Goal: Task Accomplishment & Management: Complete application form

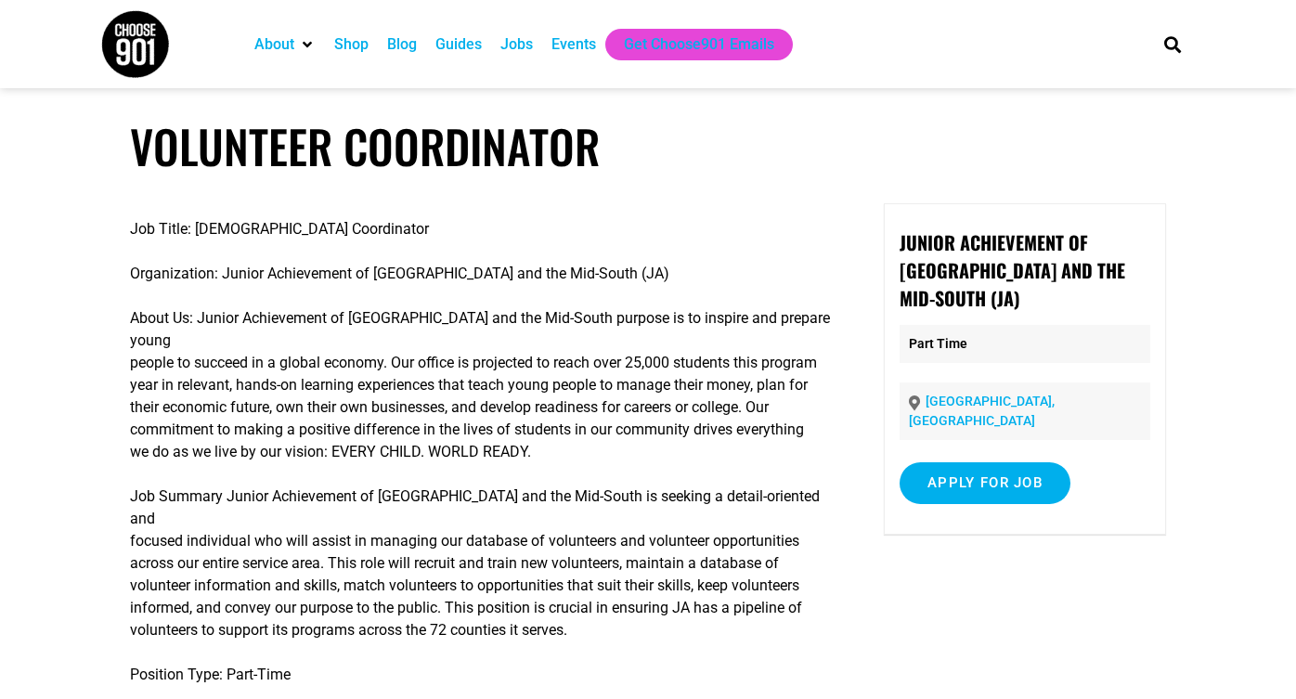
click at [527, 46] on div "Jobs" at bounding box center [516, 44] width 32 height 22
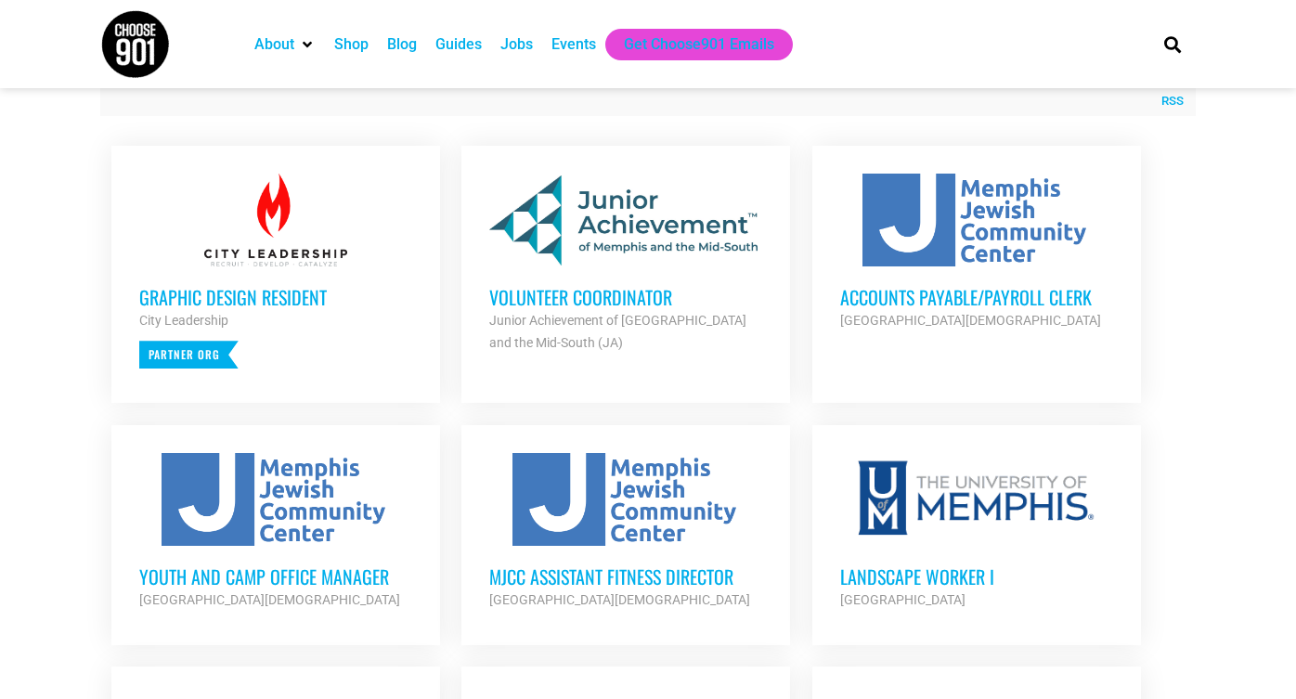
scroll to position [697, 0]
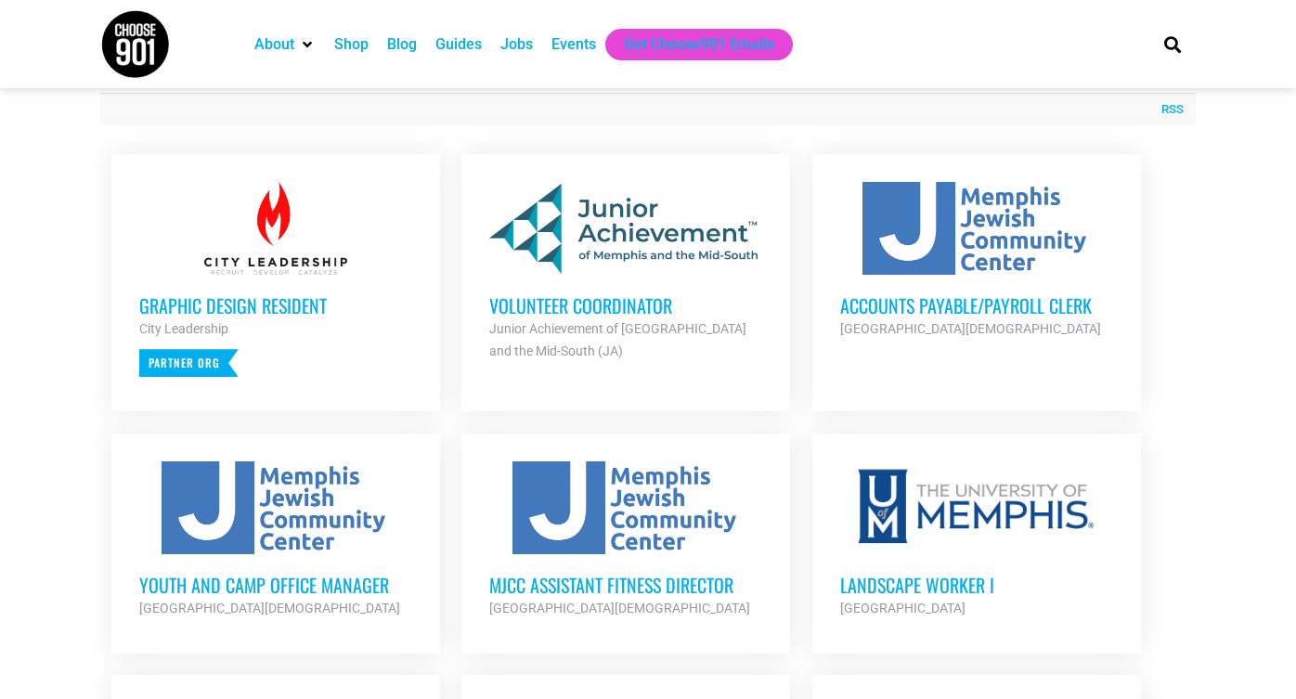
click at [952, 295] on h3 "Accounts Payable/Payroll Clerk" at bounding box center [976, 305] width 273 height 24
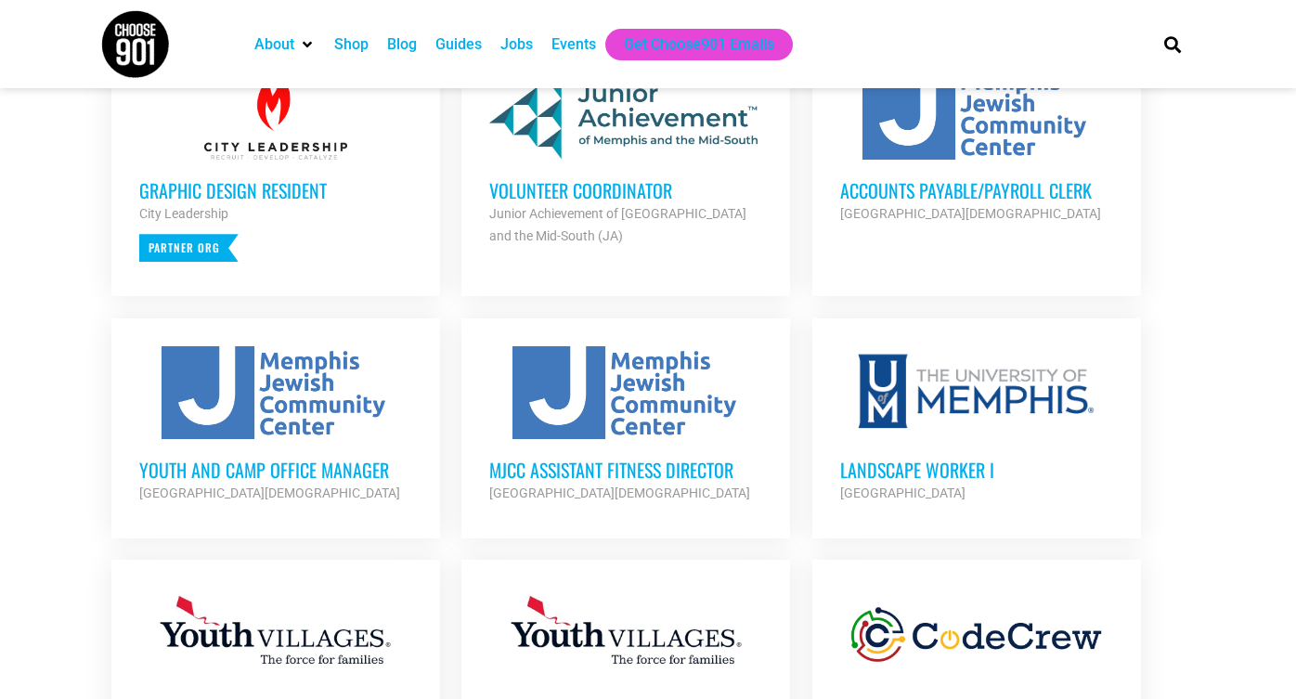
scroll to position [887, 0]
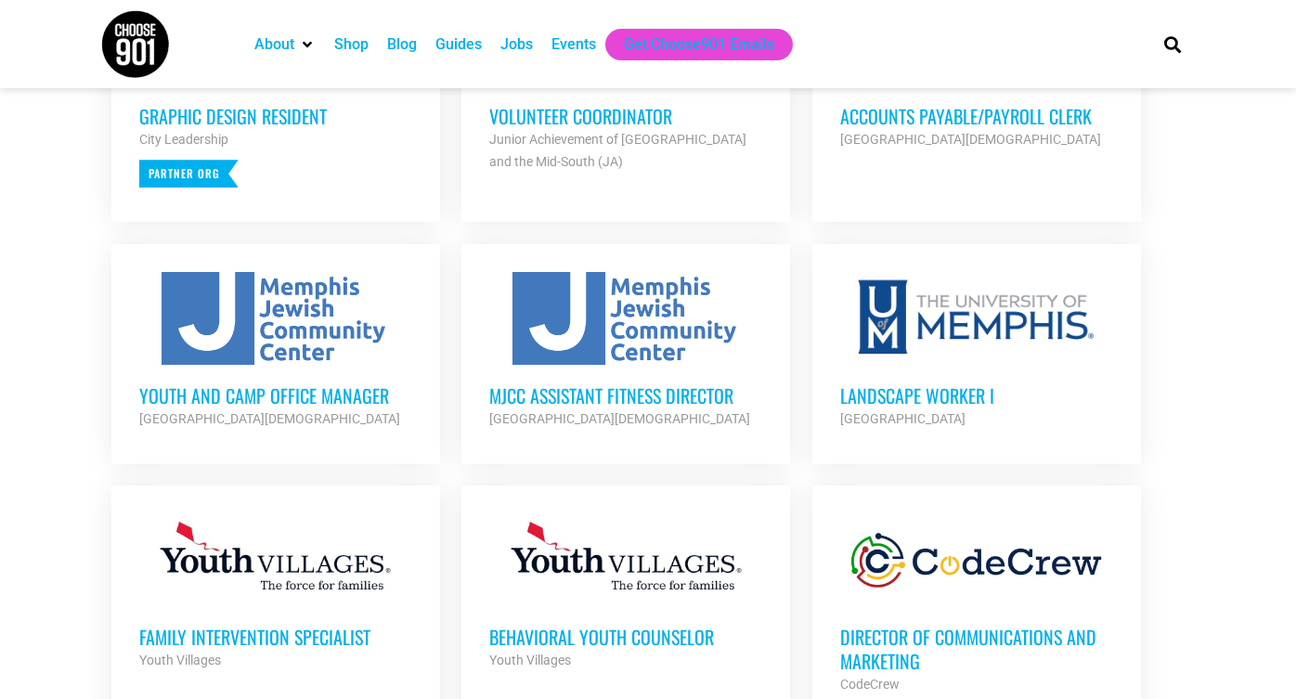
click at [254, 396] on h3 "Youth and Camp Office Manager" at bounding box center [275, 395] width 273 height 24
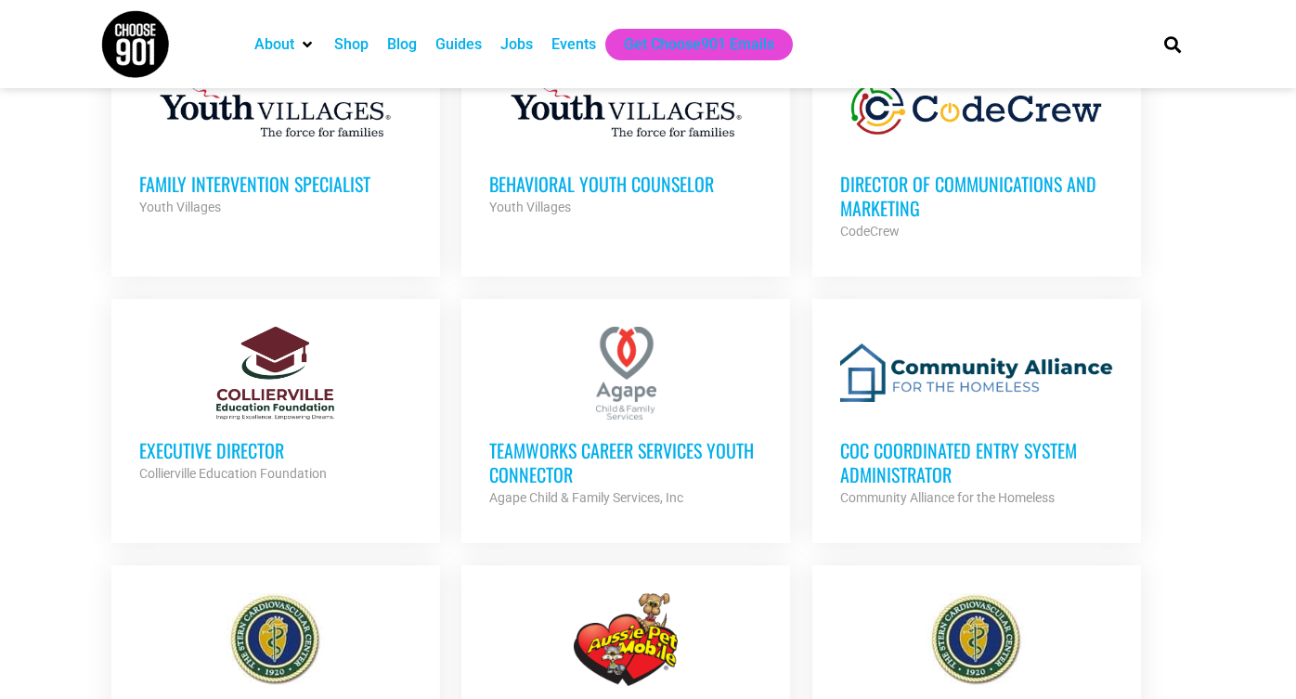
scroll to position [1349, 0]
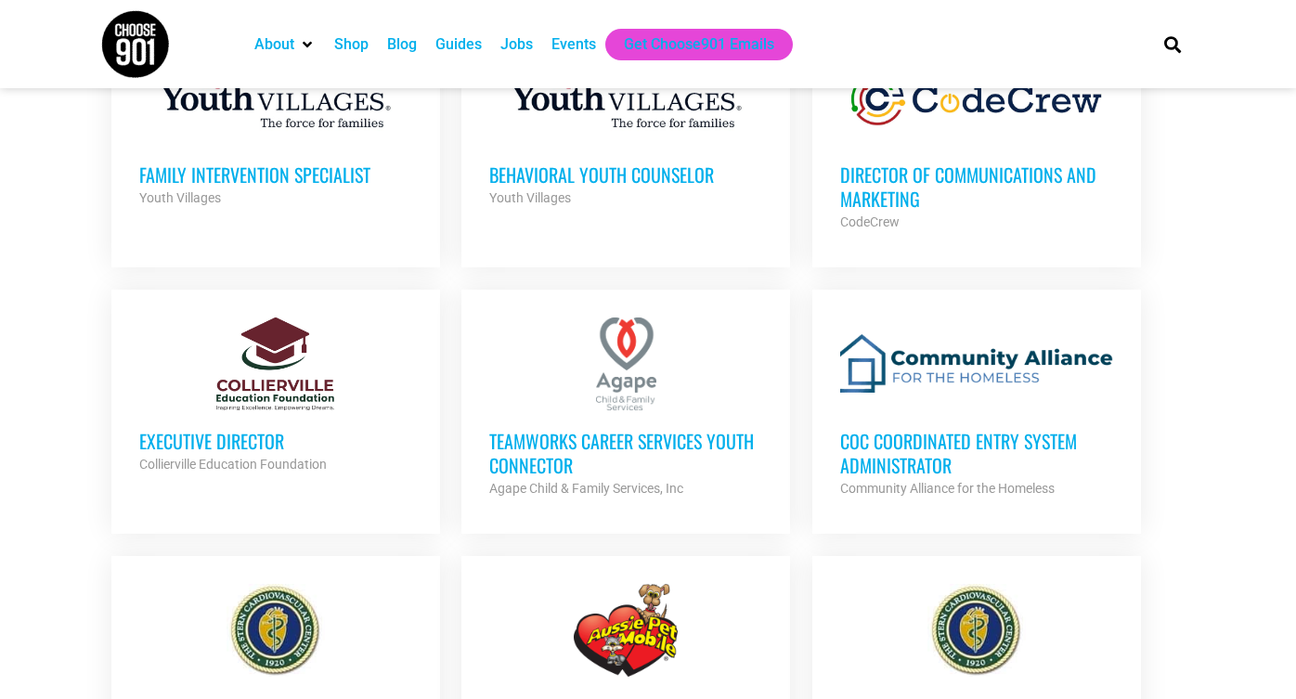
click at [865, 446] on h3 "CoC Coordinated Entry System Administrator" at bounding box center [976, 453] width 273 height 48
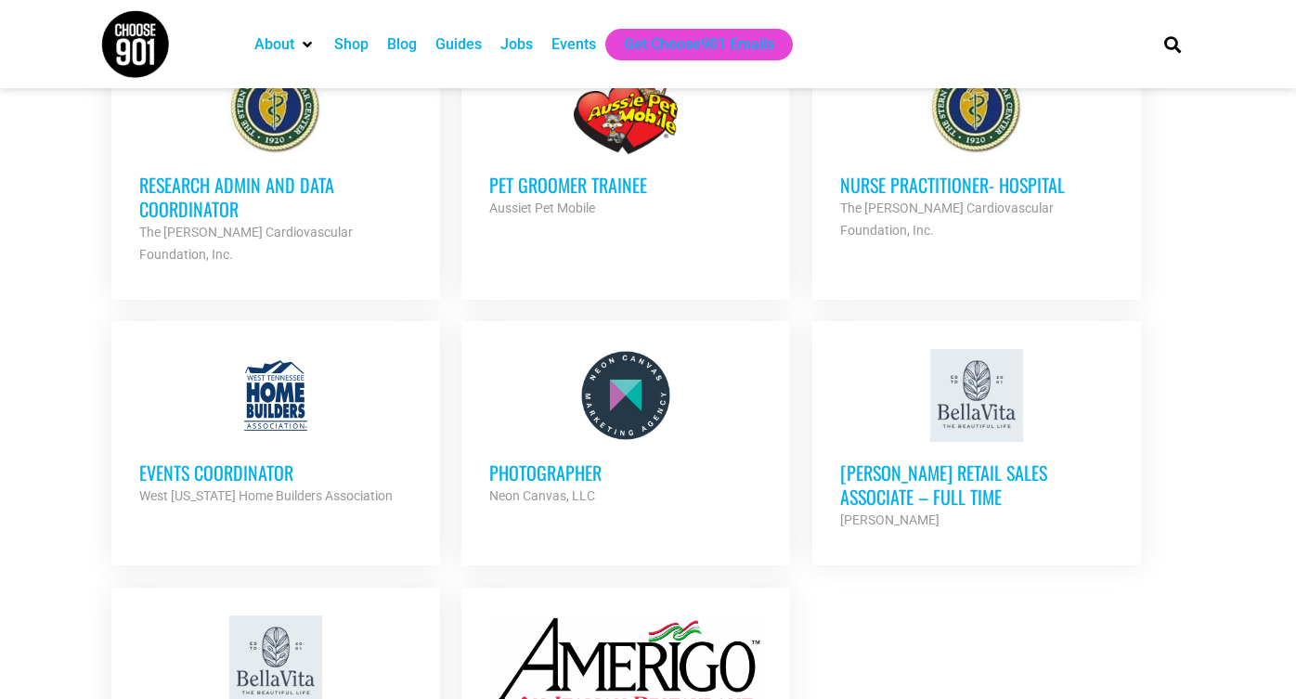
scroll to position [2070, 0]
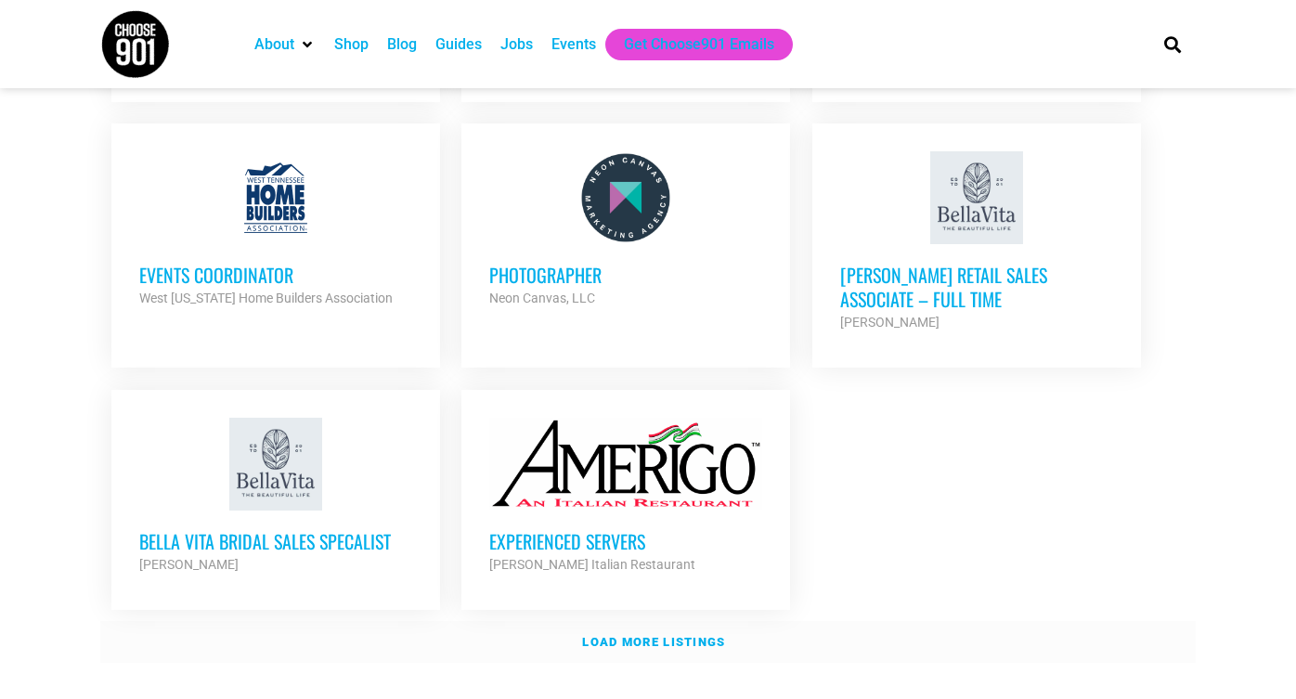
click at [639, 635] on strong "Load more listings" at bounding box center [653, 642] width 143 height 14
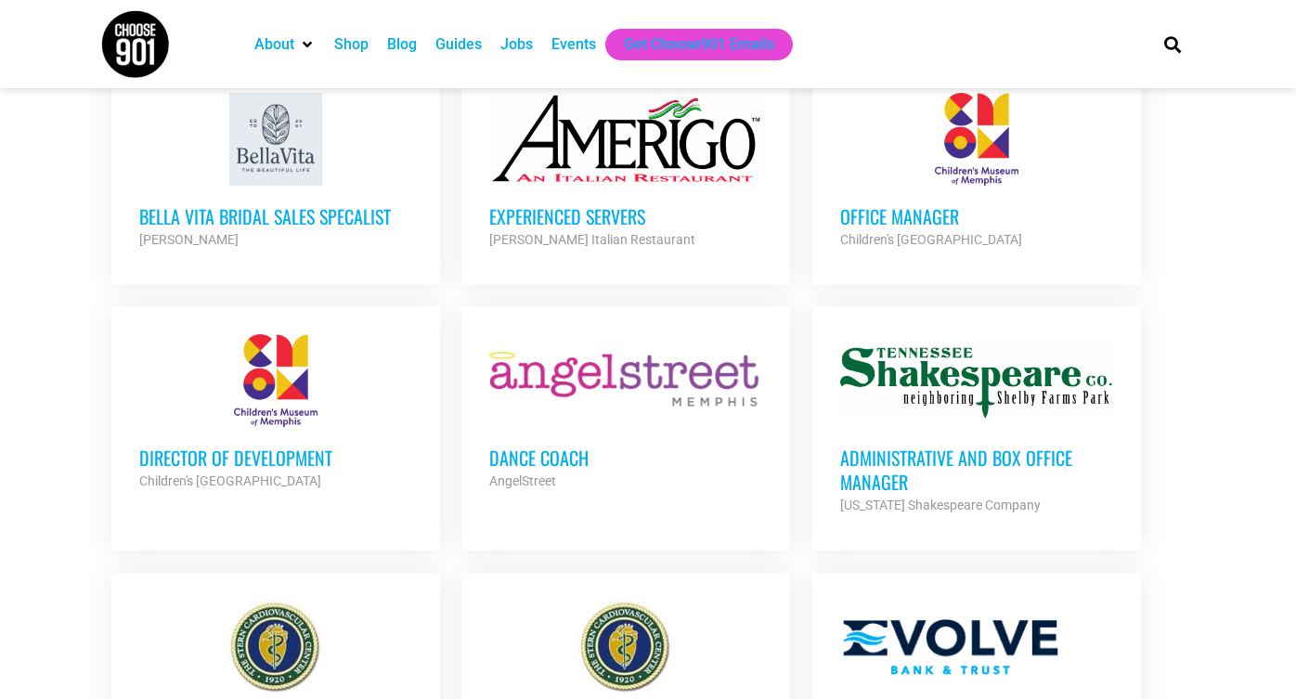
scroll to position [2396, 0]
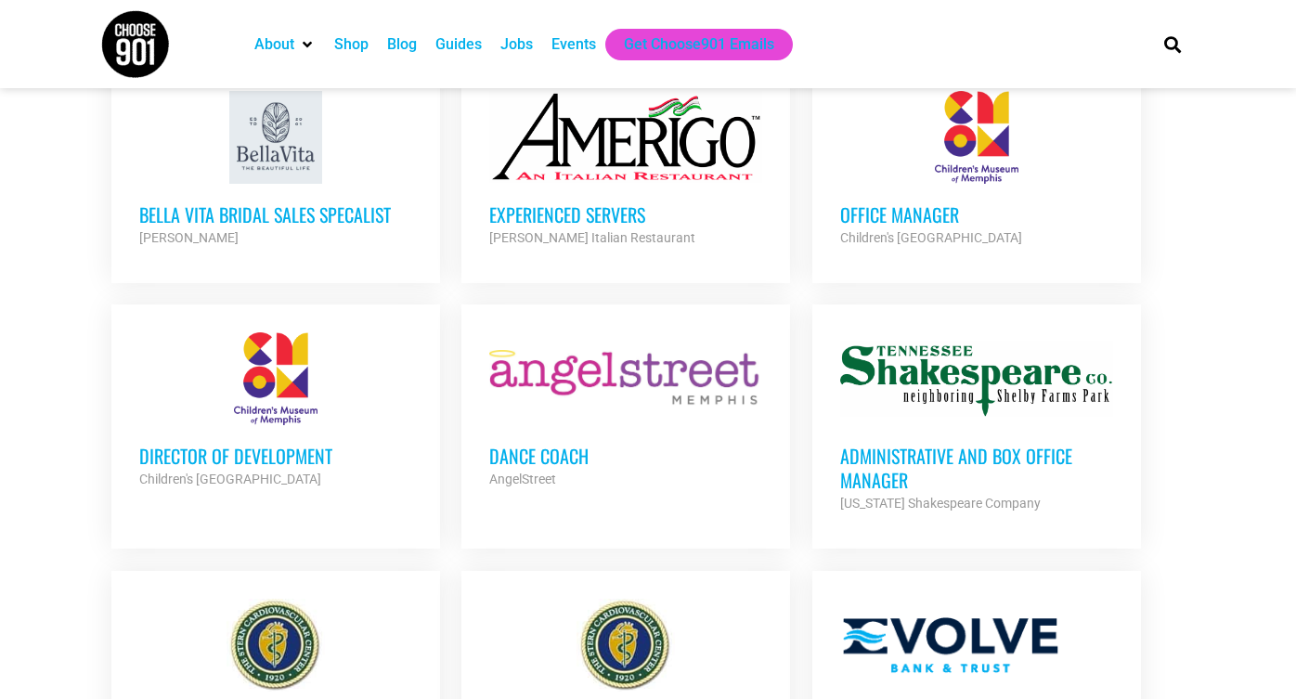
click at [946, 444] on h3 "Administrative and Box Office Manager" at bounding box center [976, 468] width 273 height 48
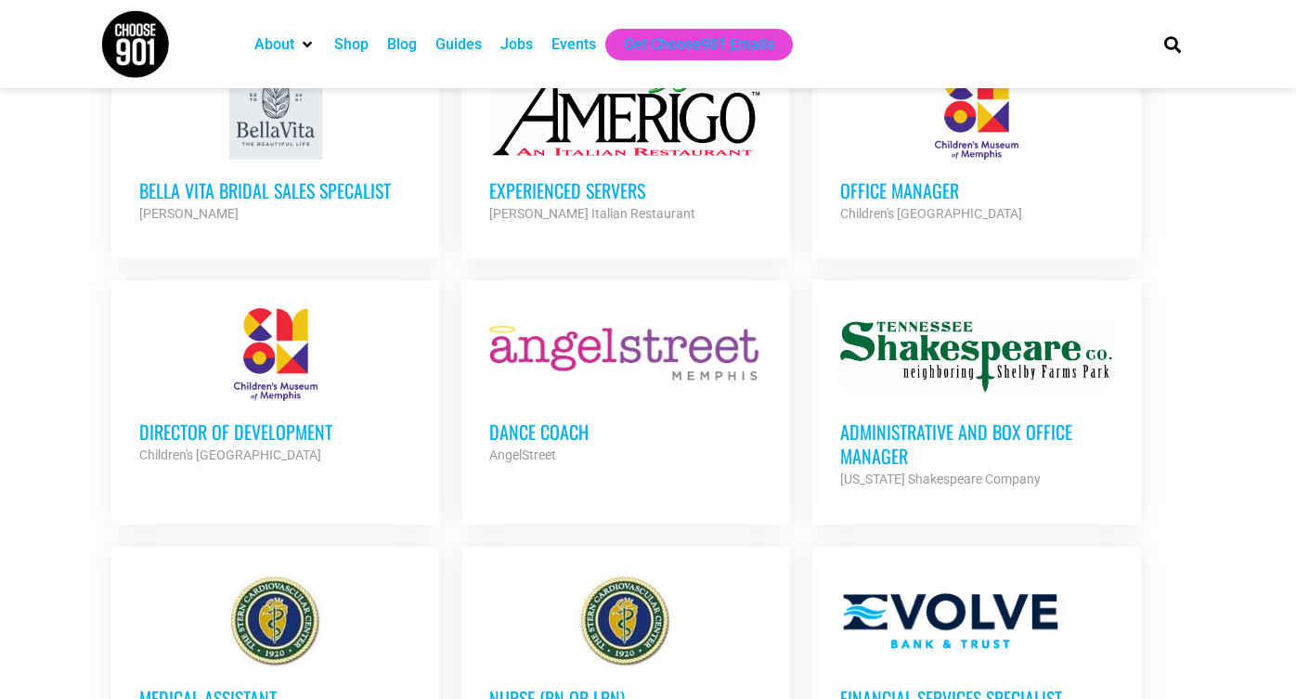
scroll to position [2426, 0]
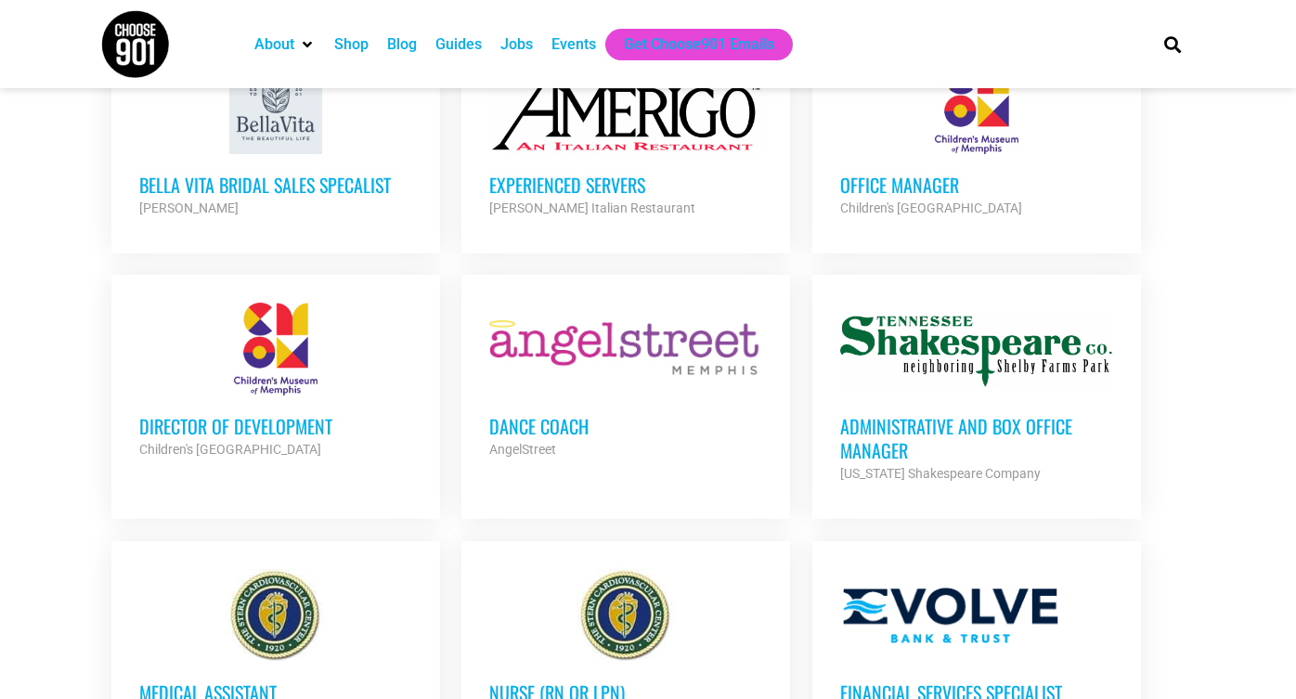
click at [209, 414] on h3 "Director of Development" at bounding box center [275, 426] width 273 height 24
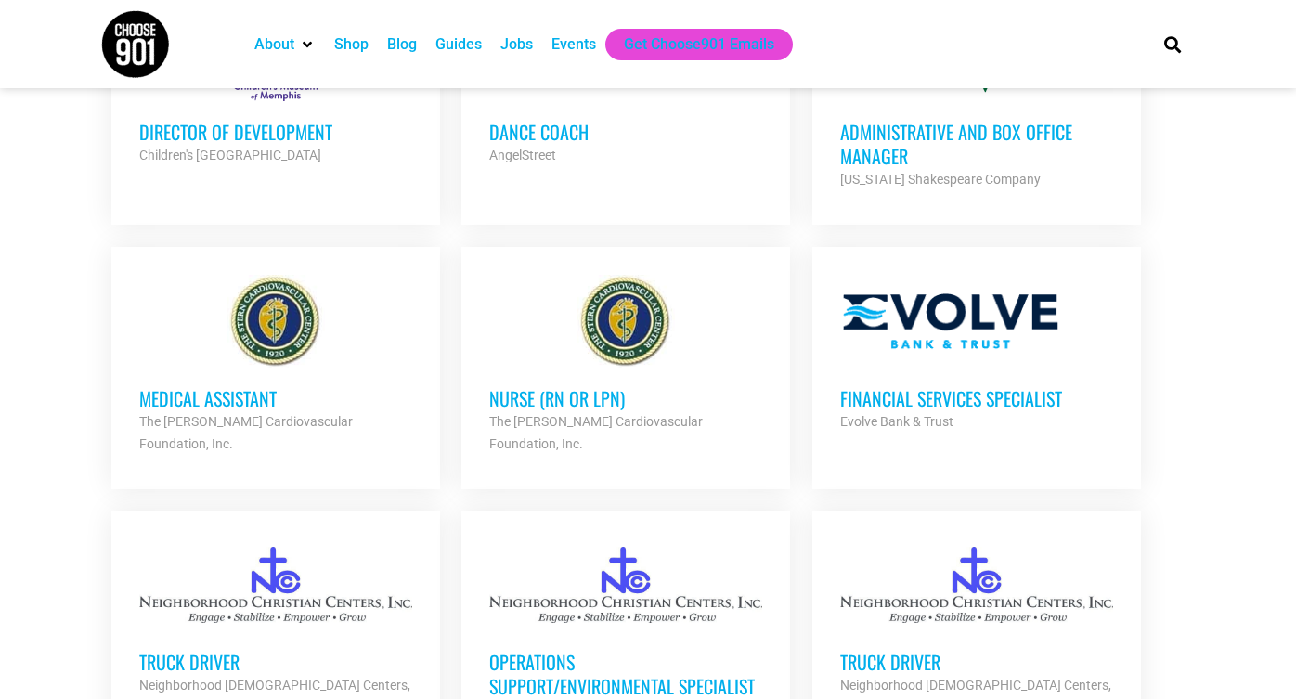
scroll to position [2723, 0]
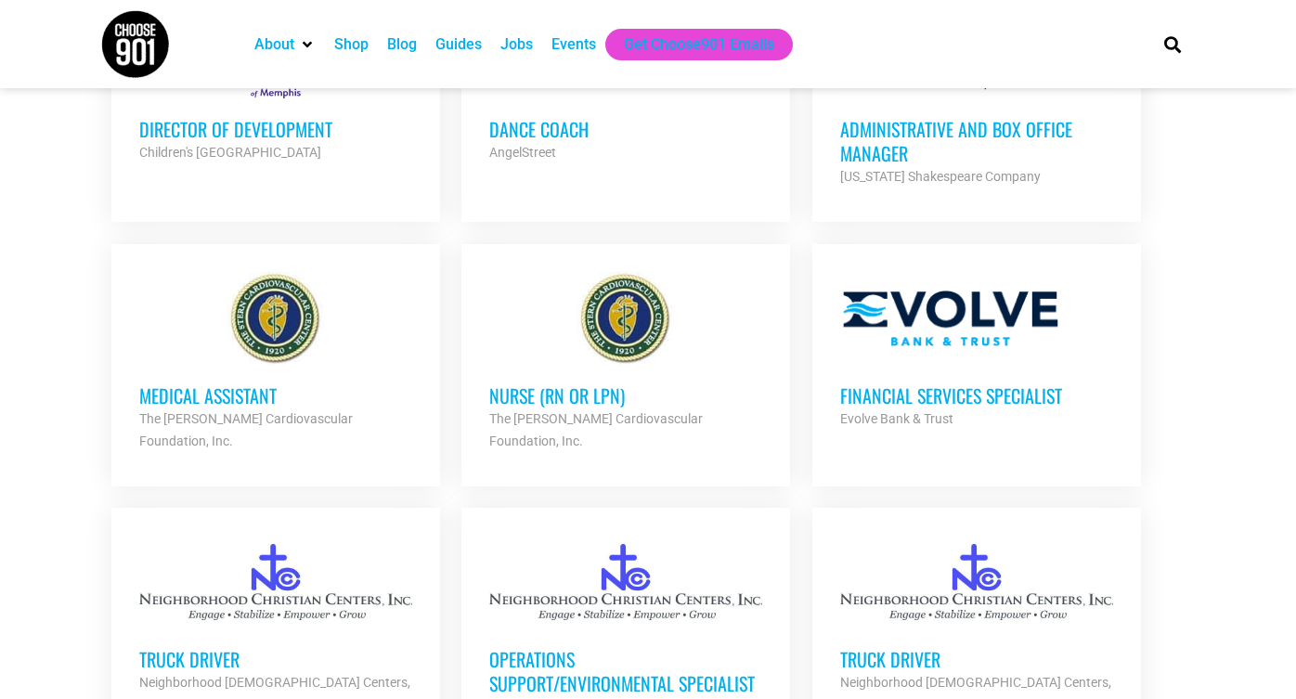
click at [1032, 365] on div "Financial Services Specialist Evolve Bank & Trust Partner Org" at bounding box center [976, 397] width 273 height 65
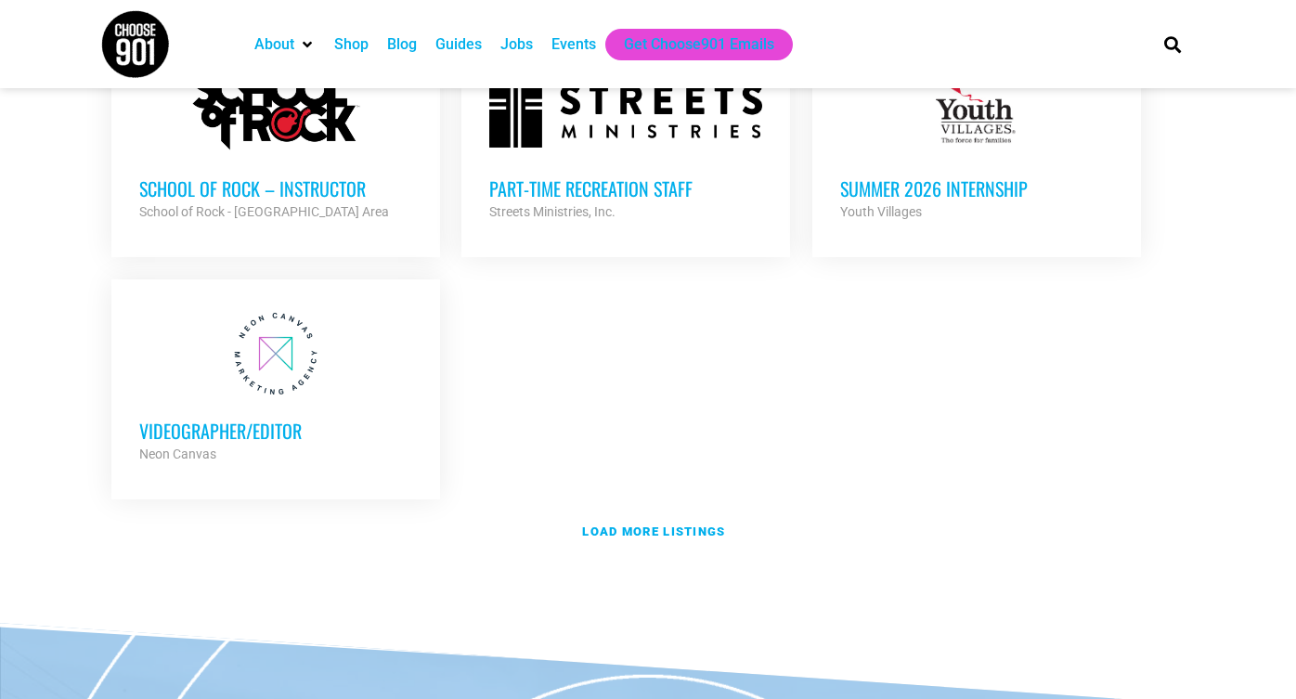
scroll to position [4007, 0]
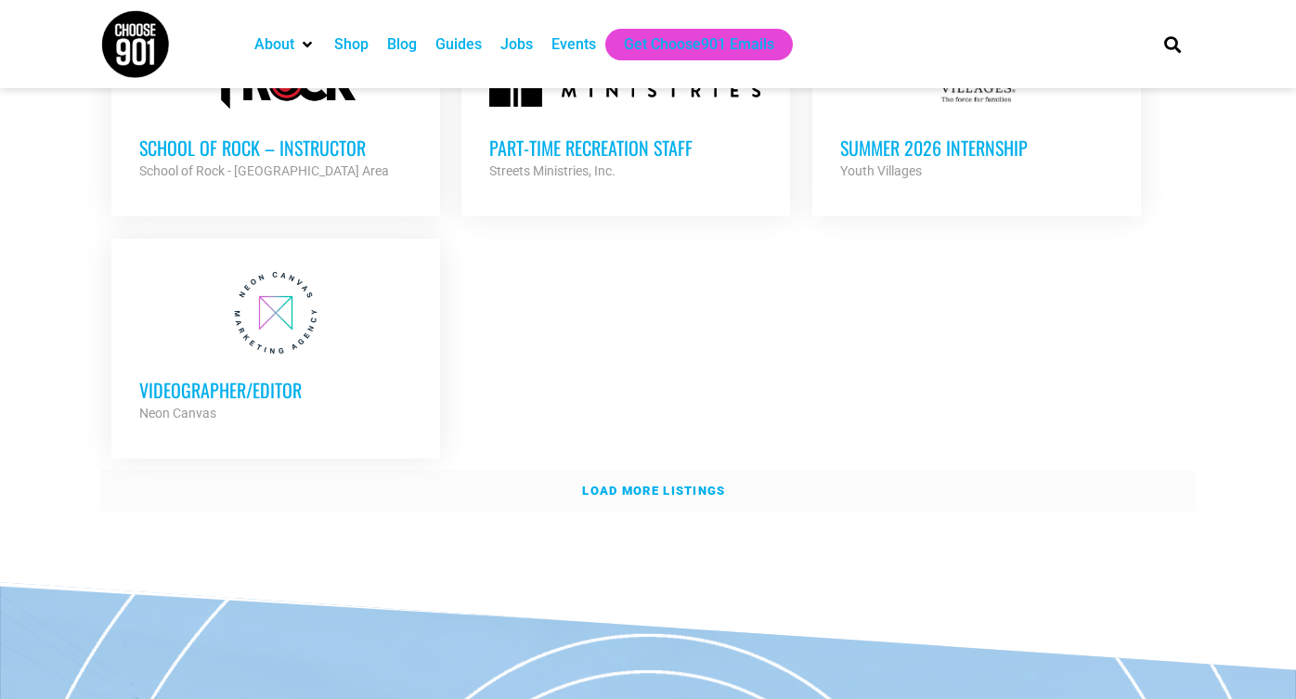
click at [637, 484] on strong "Load more listings" at bounding box center [653, 491] width 143 height 14
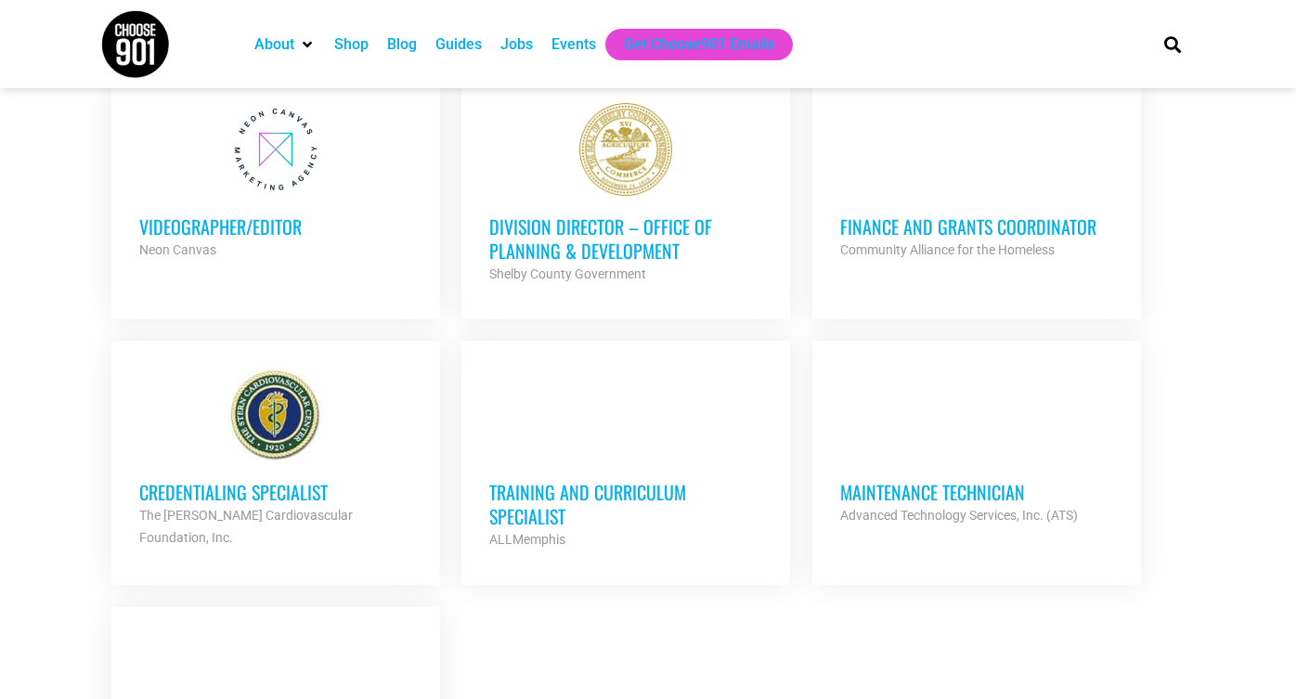
scroll to position [4153, 0]
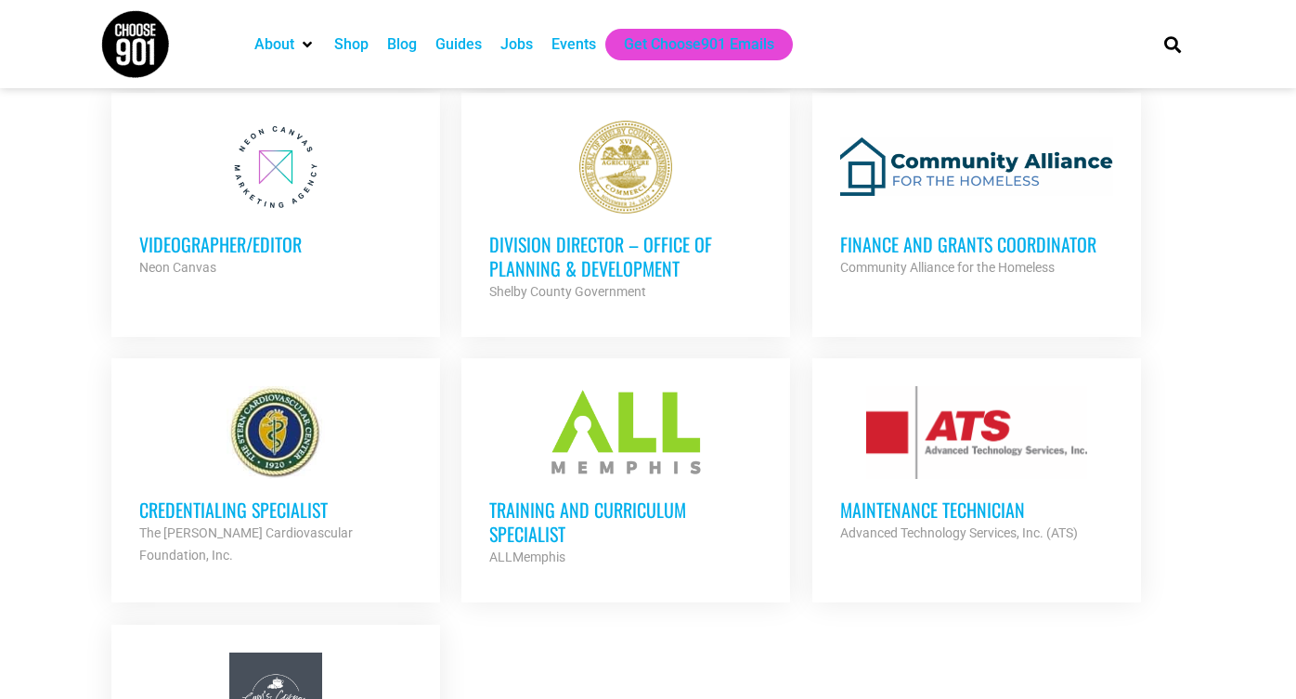
click at [167, 498] on h3 "Credentialing Specialist" at bounding box center [275, 510] width 273 height 24
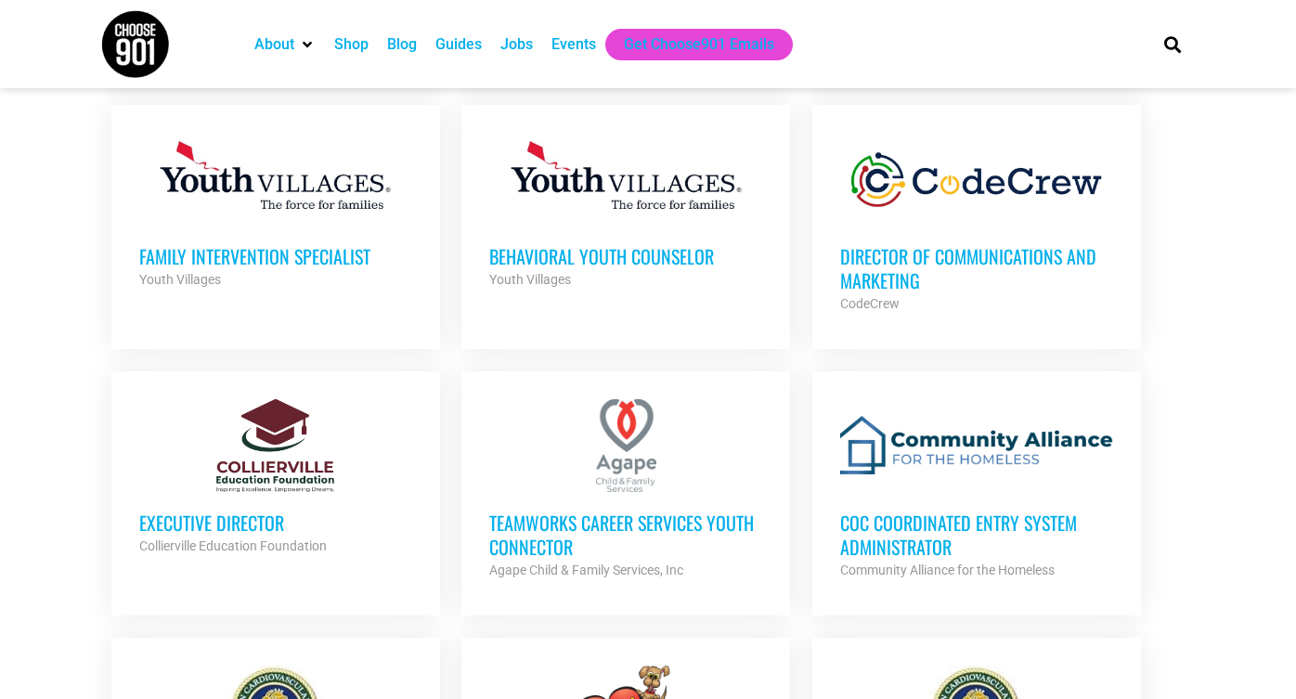
scroll to position [1291, 0]
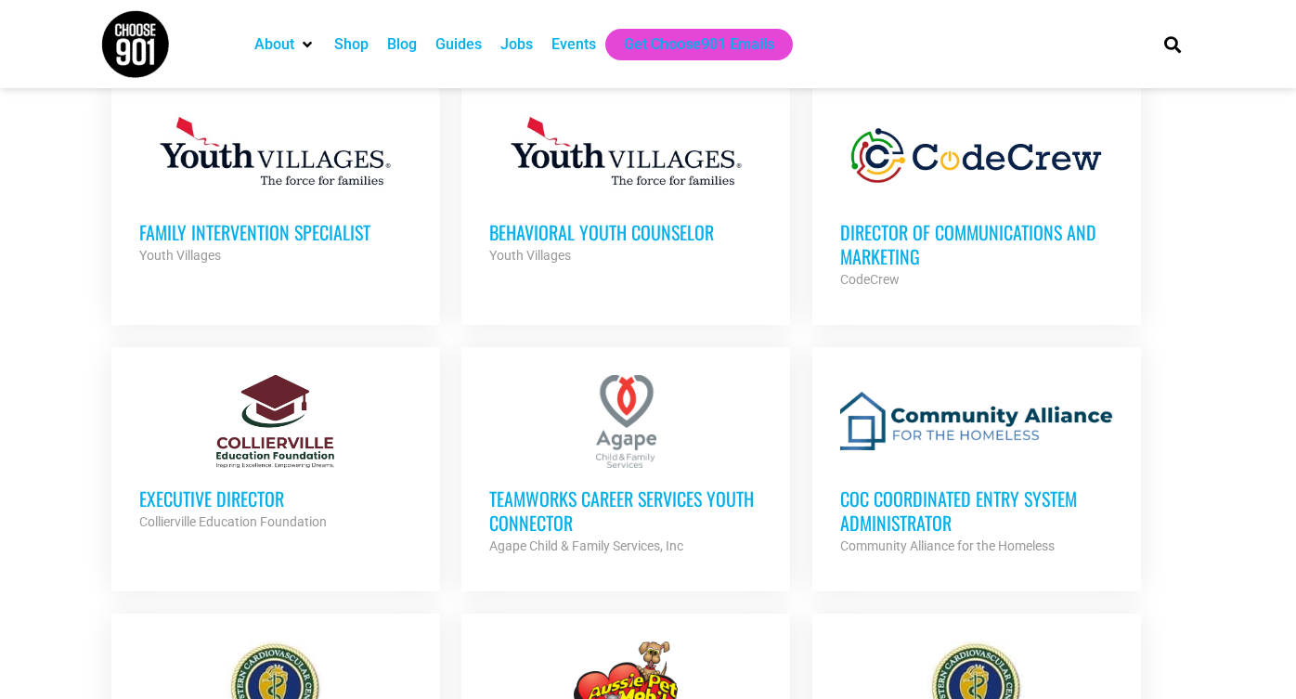
click at [906, 517] on h3 "CoC Coordinated Entry System Administrator" at bounding box center [976, 511] width 273 height 48
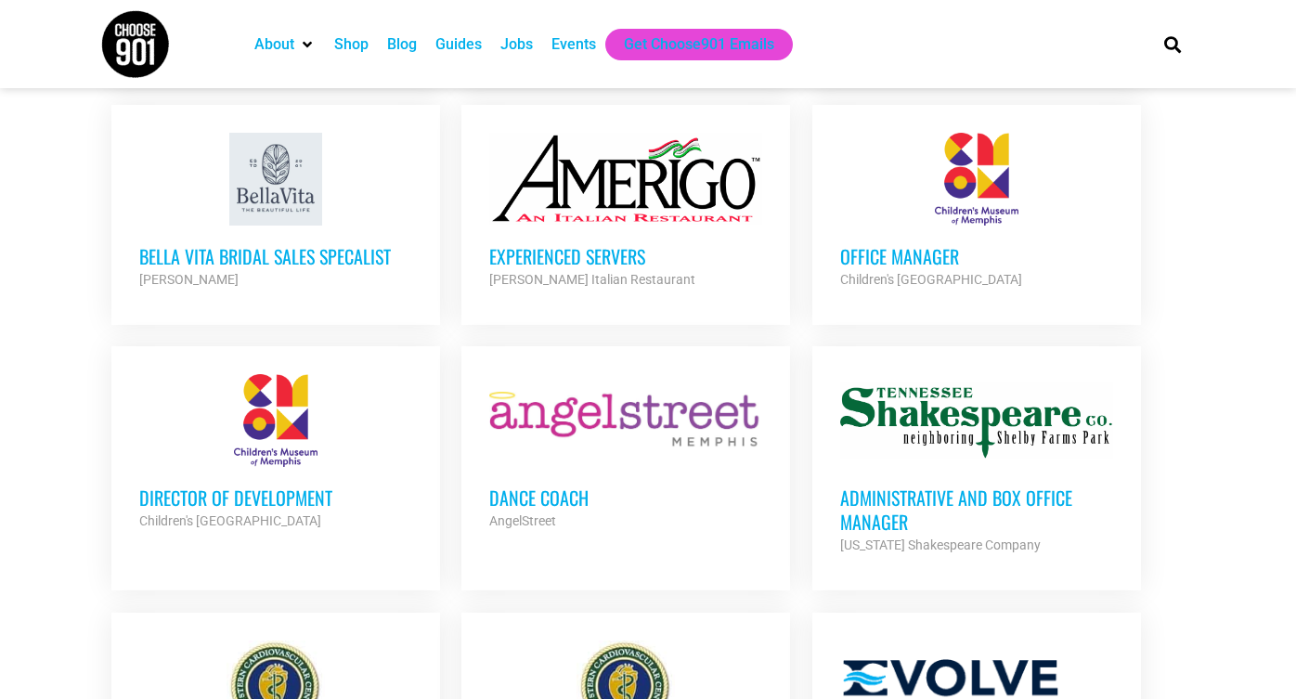
scroll to position [2351, 0]
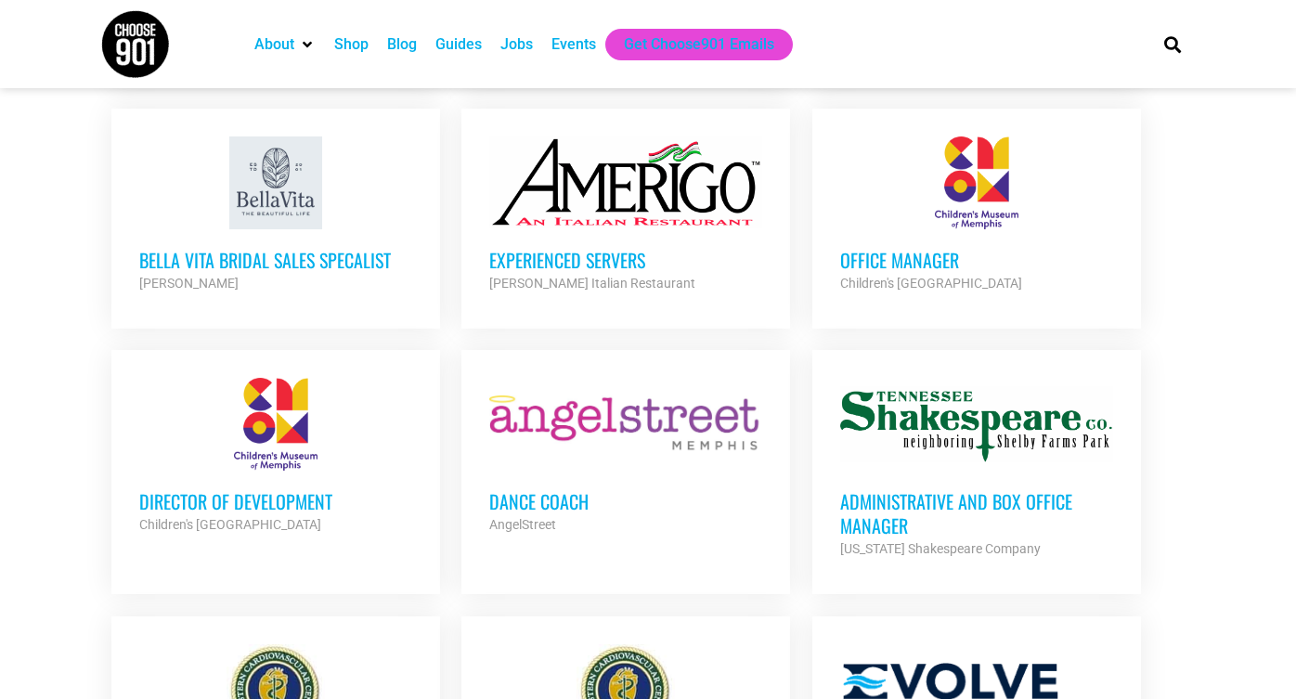
click at [893, 248] on h3 "Office Manager" at bounding box center [976, 260] width 273 height 24
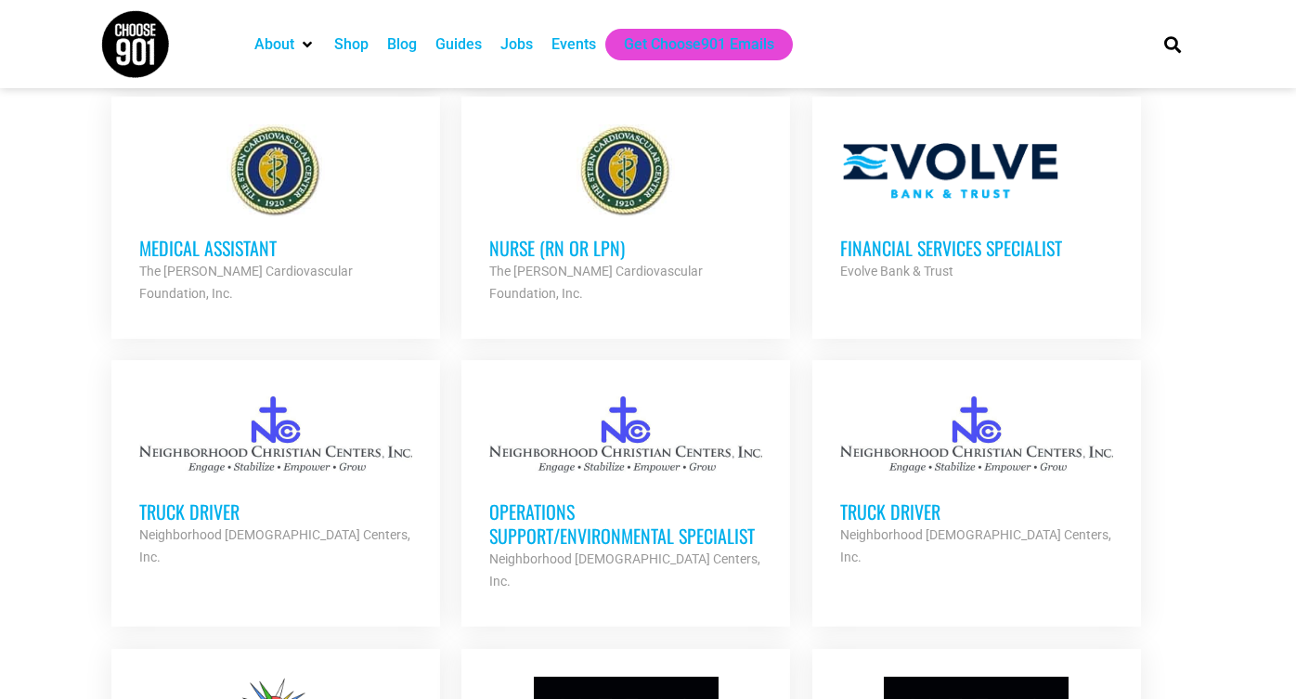
scroll to position [2453, 0]
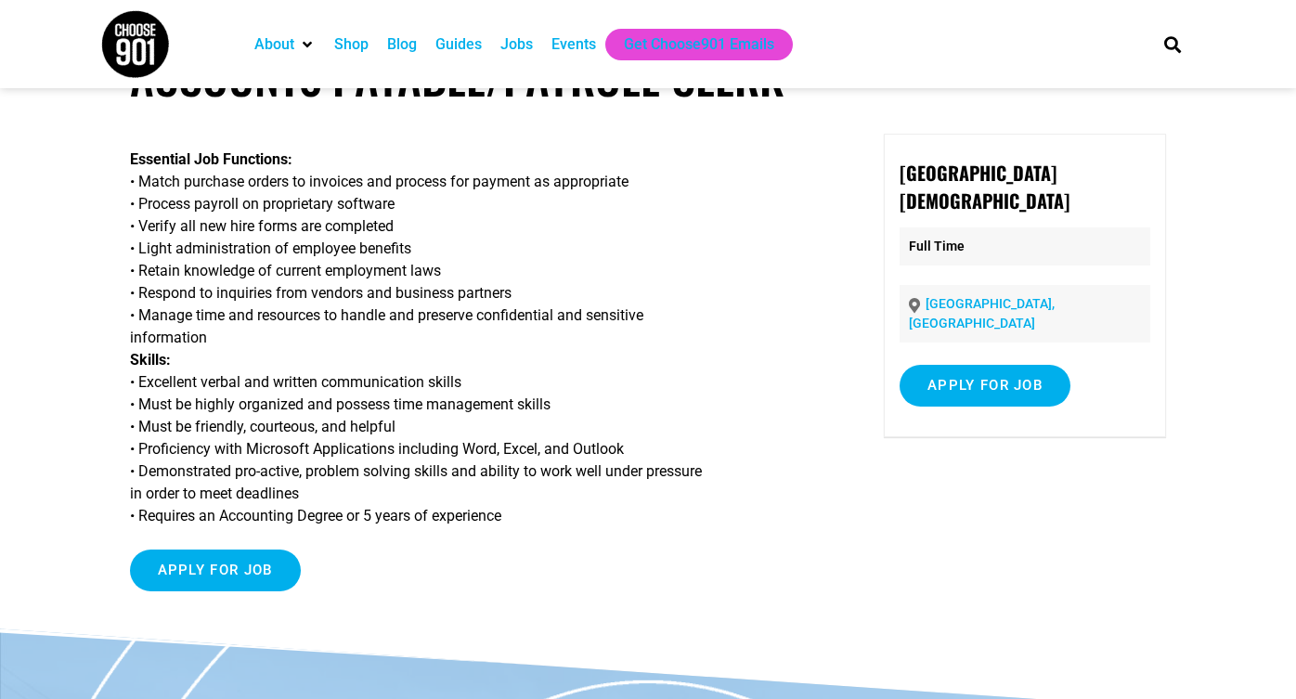
scroll to position [45, 0]
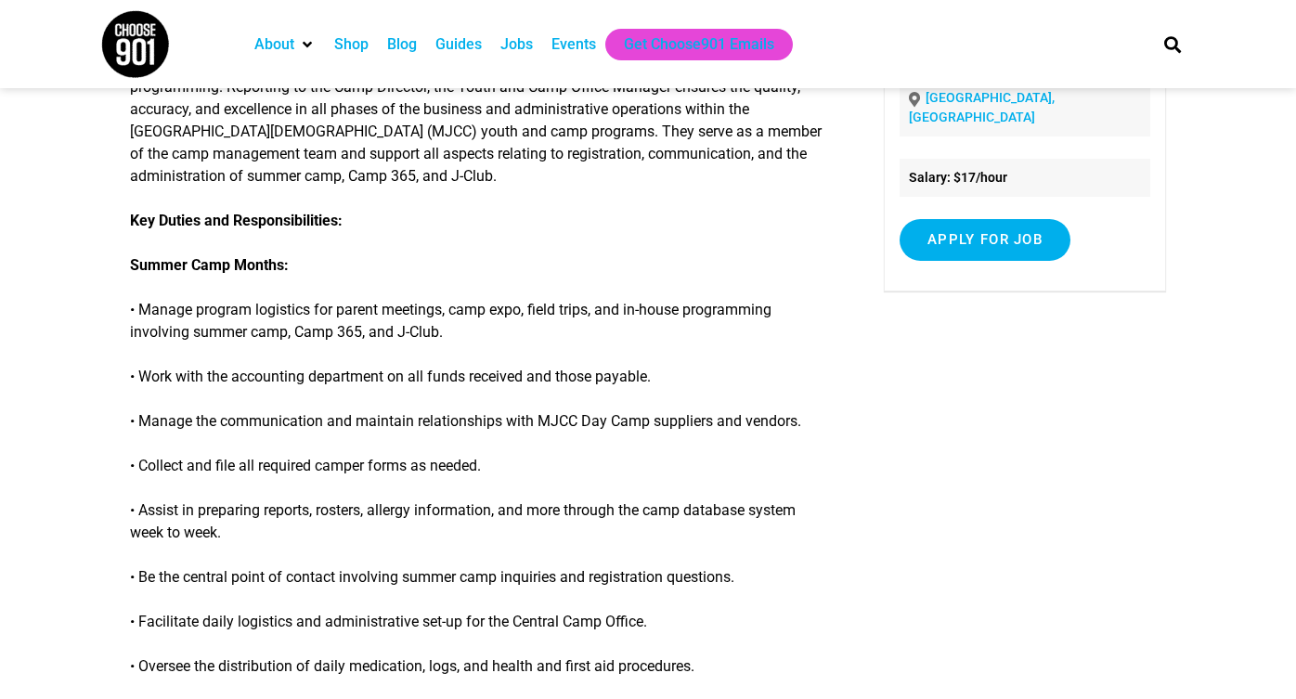
scroll to position [279, 0]
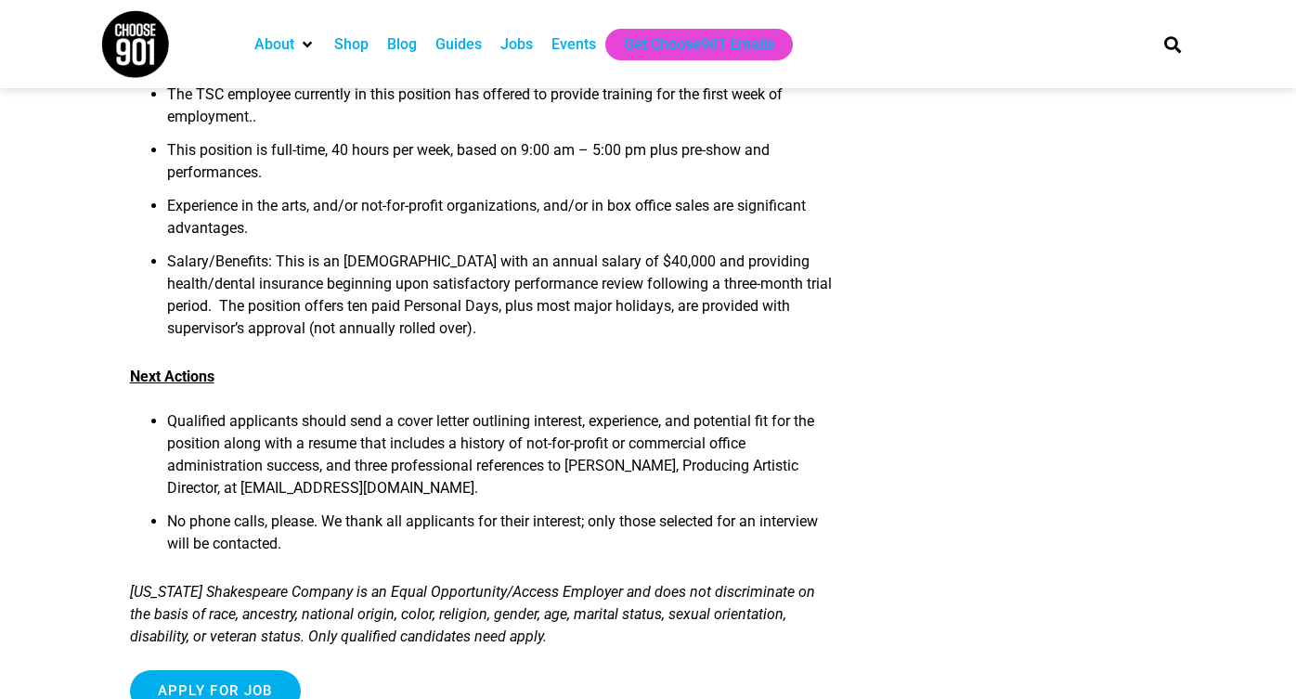
scroll to position [1610, 0]
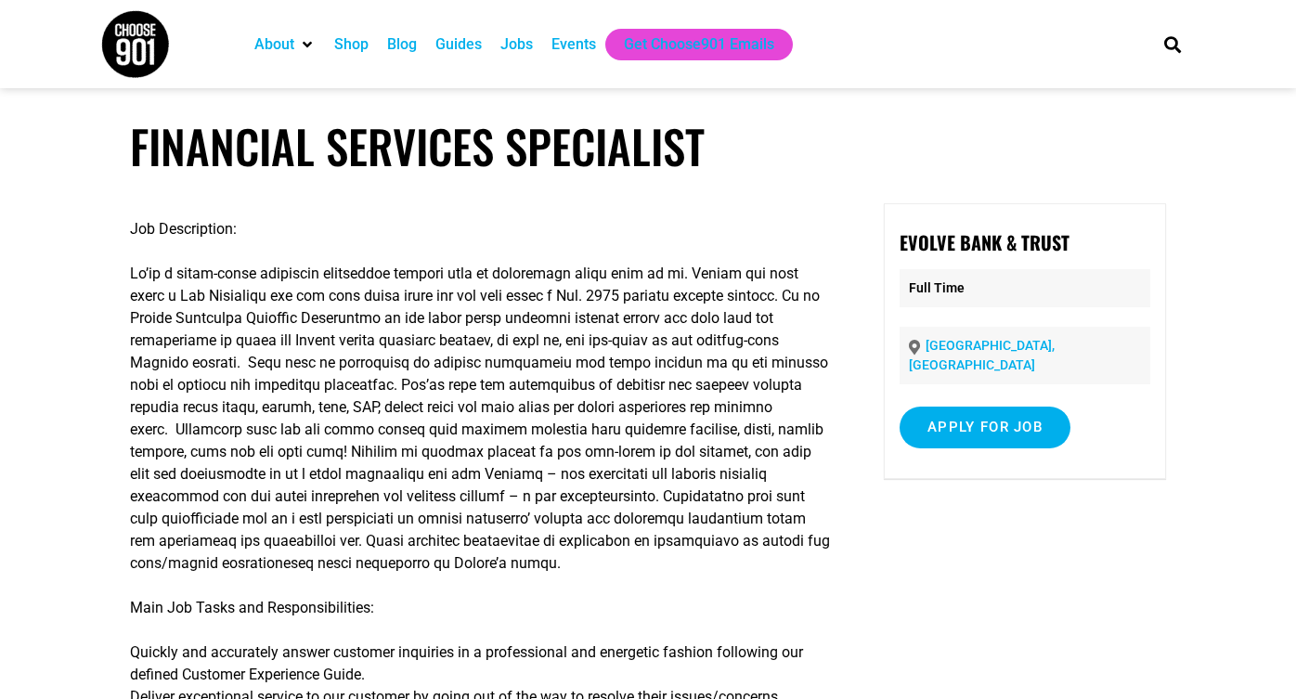
click at [1015, 357] on p "Memphis, TN" at bounding box center [1025, 356] width 251 height 58
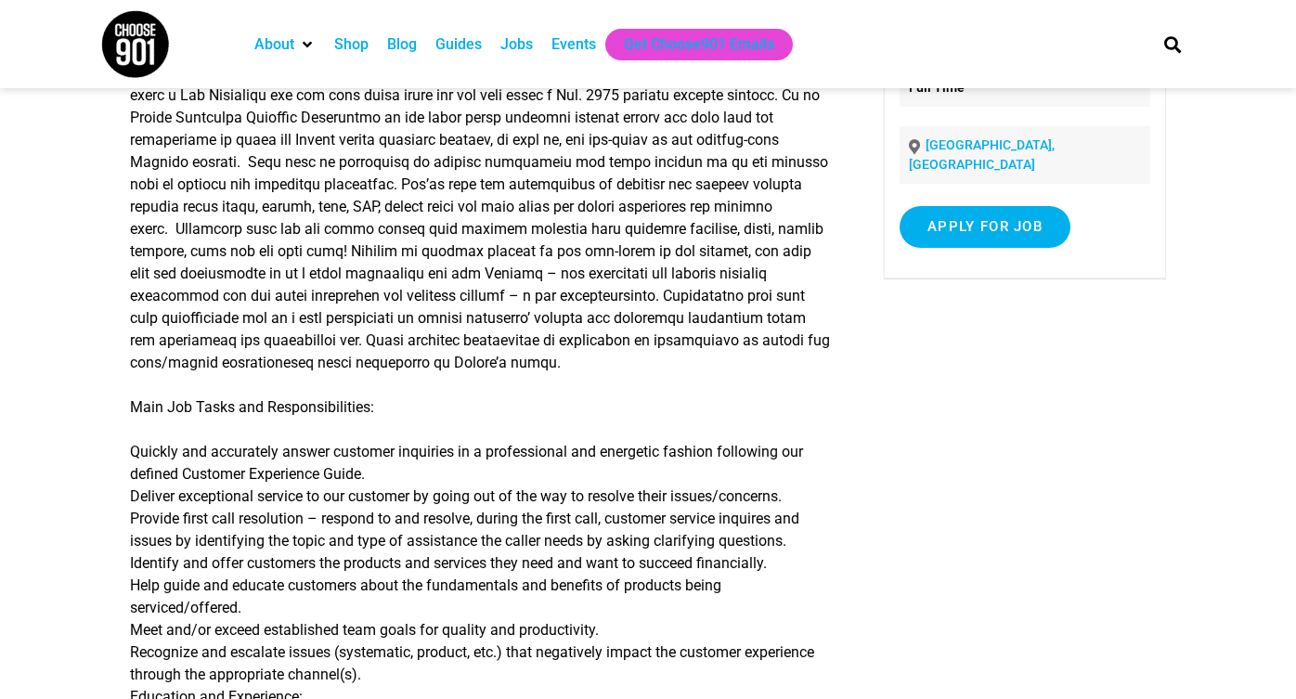
scroll to position [201, 0]
click at [974, 208] on input "Apply for job" at bounding box center [985, 226] width 171 height 42
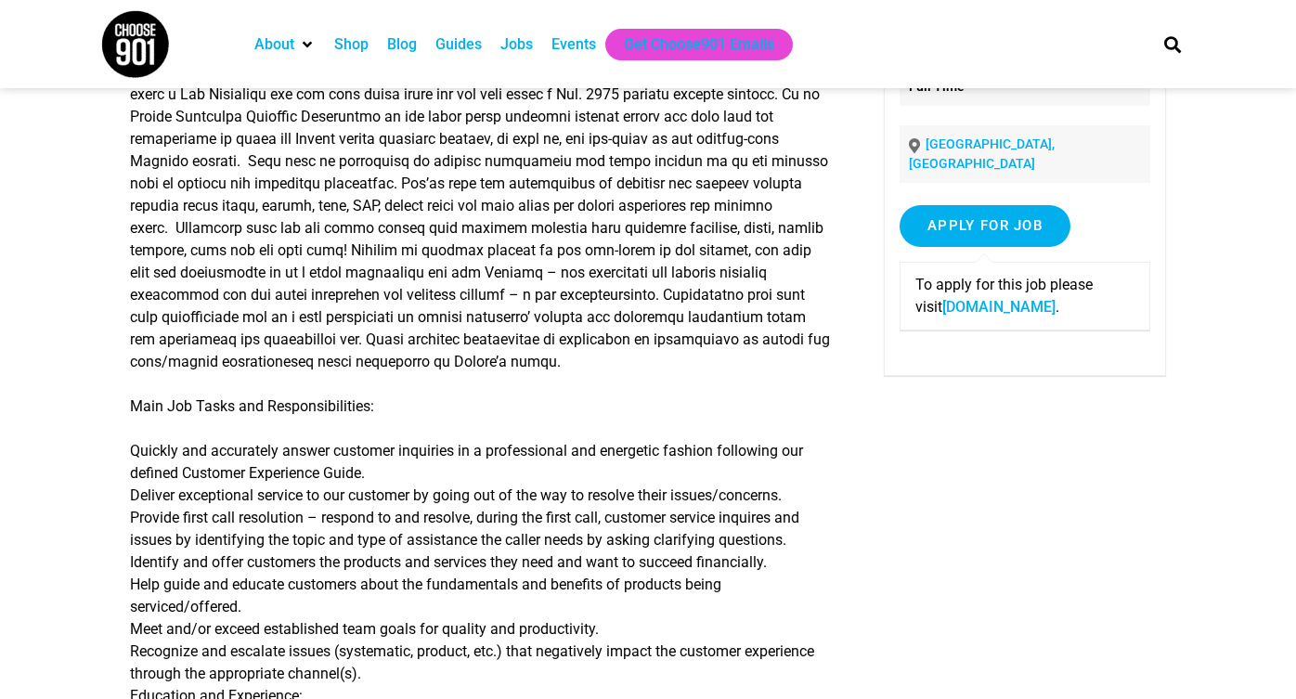
click at [649, 251] on p at bounding box center [481, 217] width 703 height 312
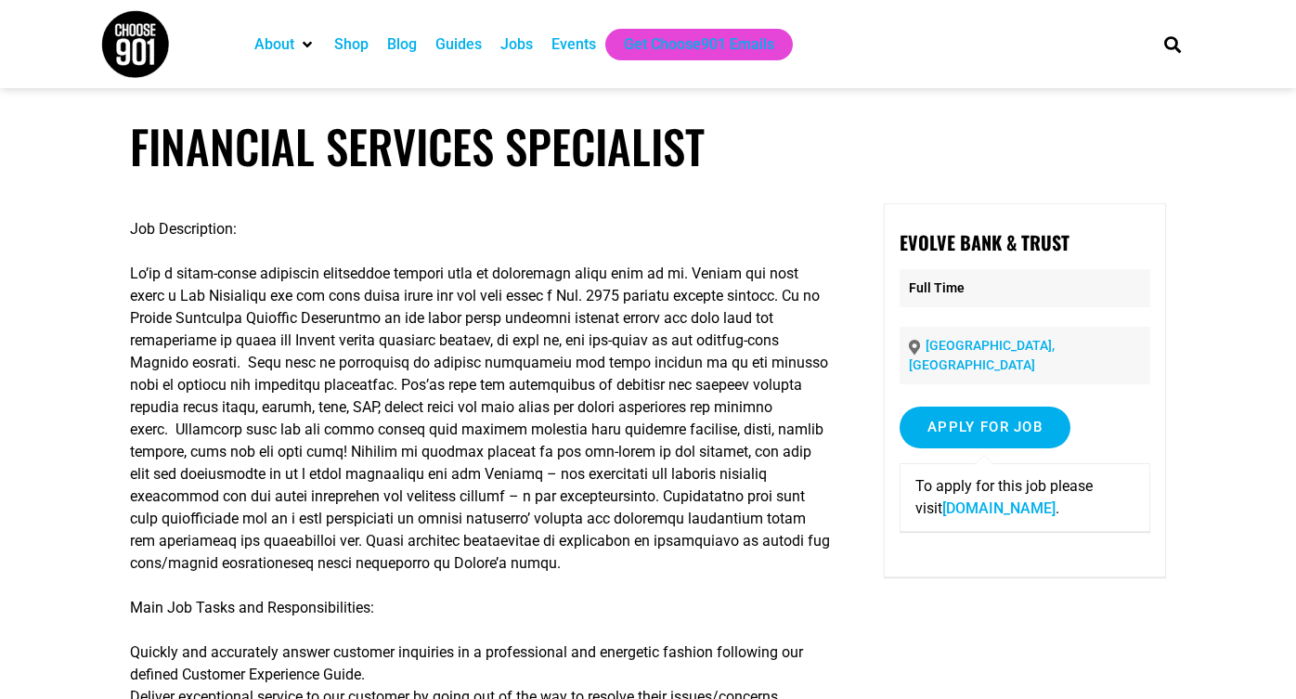
scroll to position [0, 0]
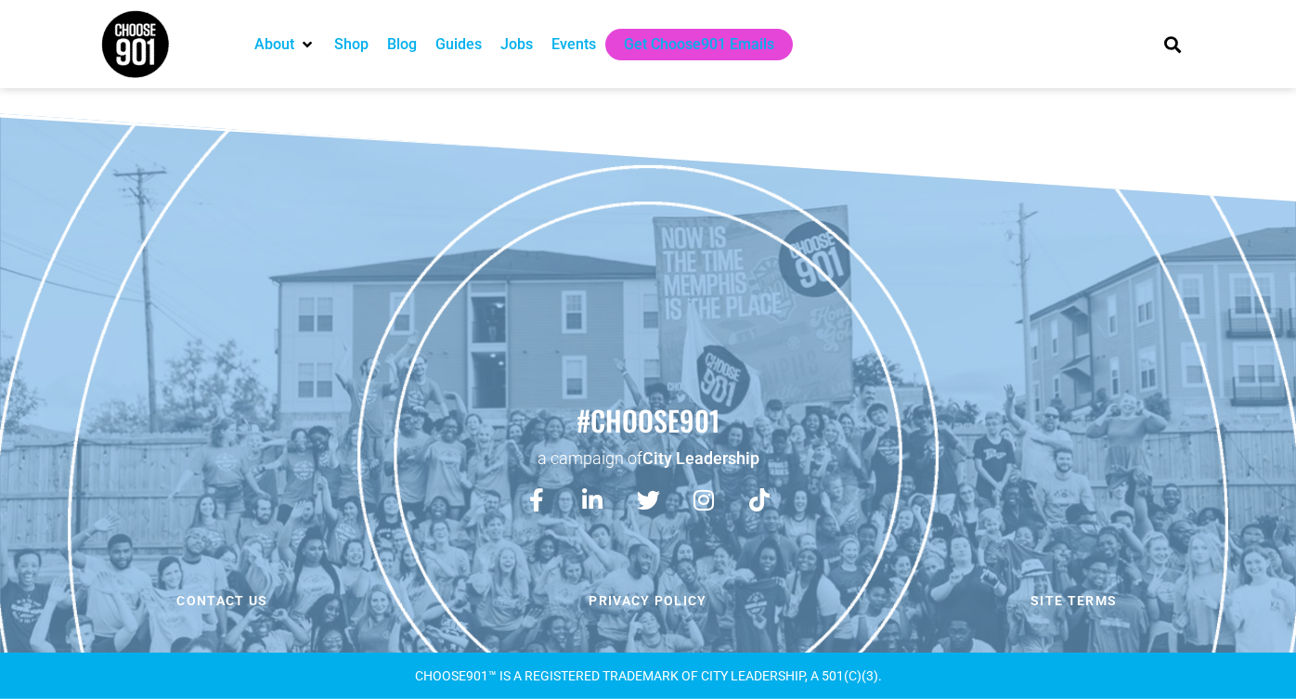
scroll to position [1319, 0]
click at [780, 542] on div "Facebook-f Linkedin-in Twitter Instagram Tiktok" at bounding box center [648, 524] width 1278 height 93
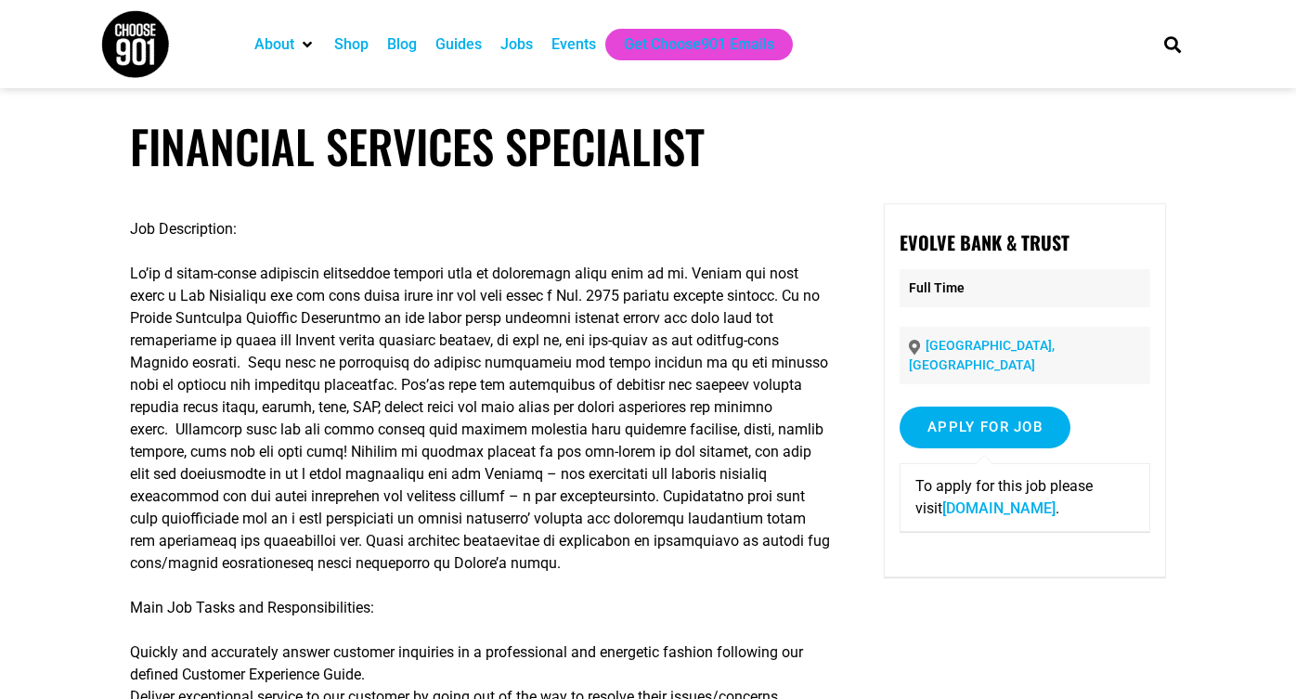
scroll to position [0, 0]
click at [163, 0] on div at bounding box center [163, 44] width 145 height 88
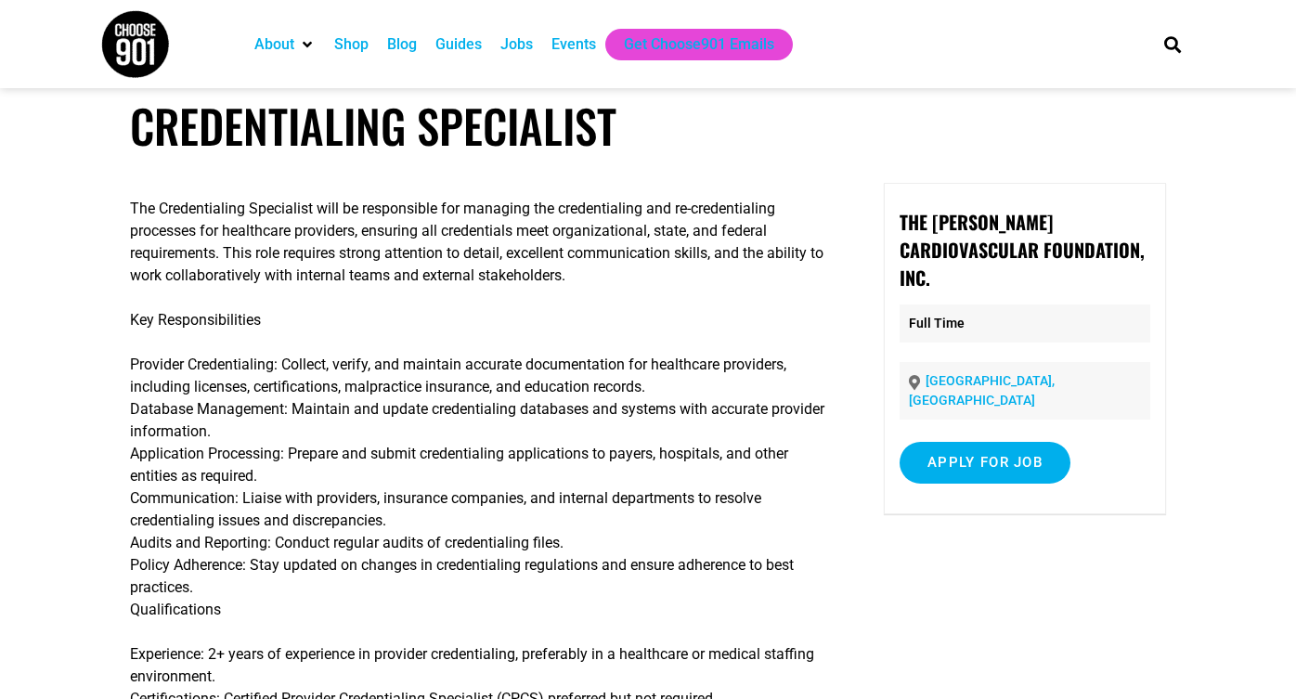
scroll to position [19, 0]
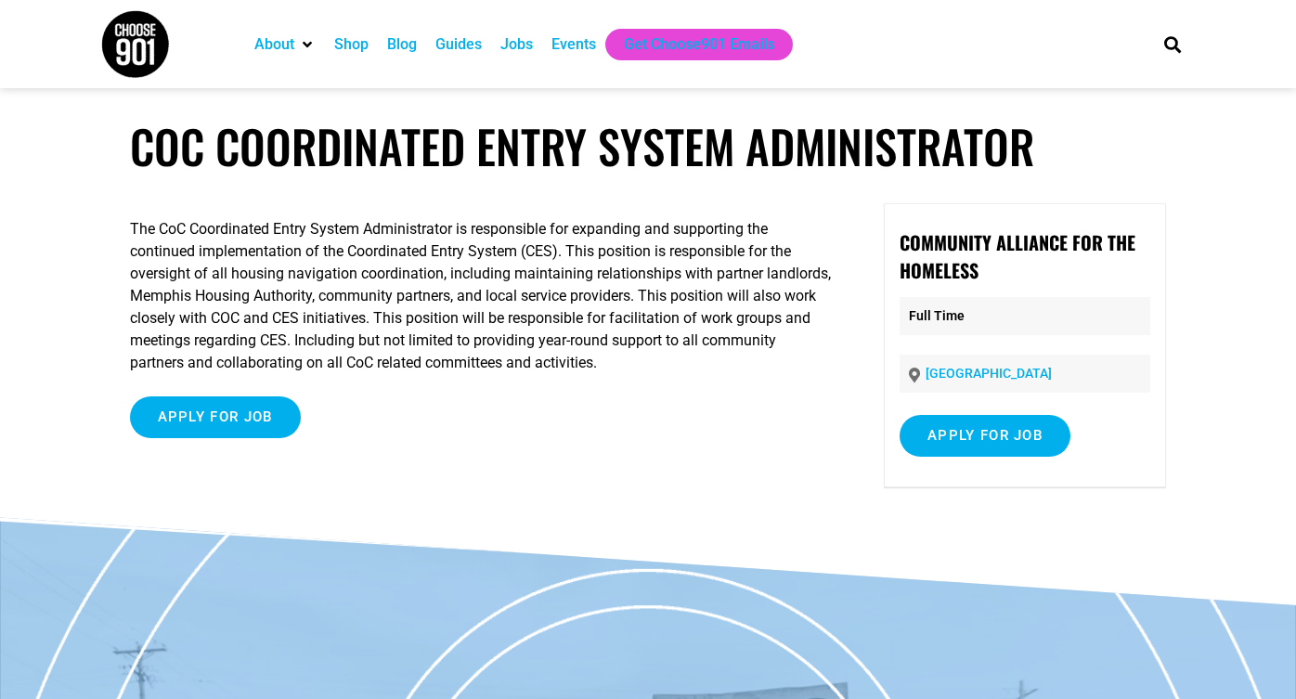
scroll to position [13, 0]
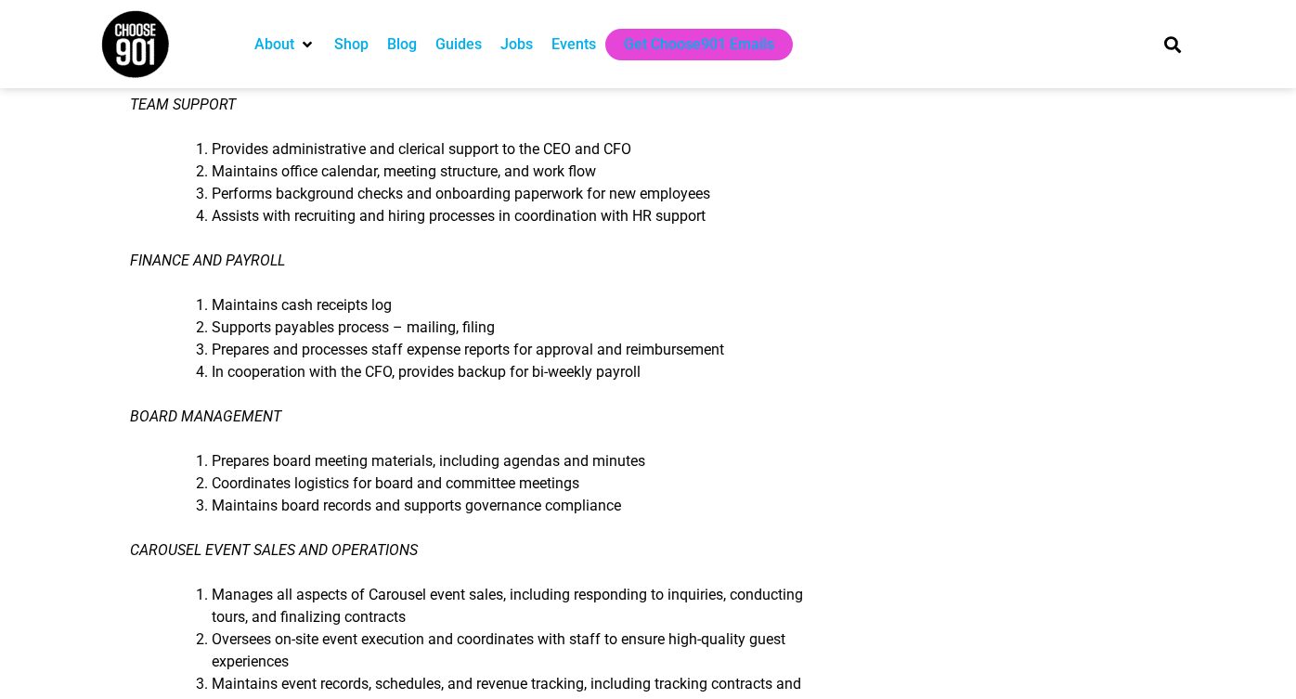
scroll to position [810, 0]
